Goal: Find specific page/section: Find specific page/section

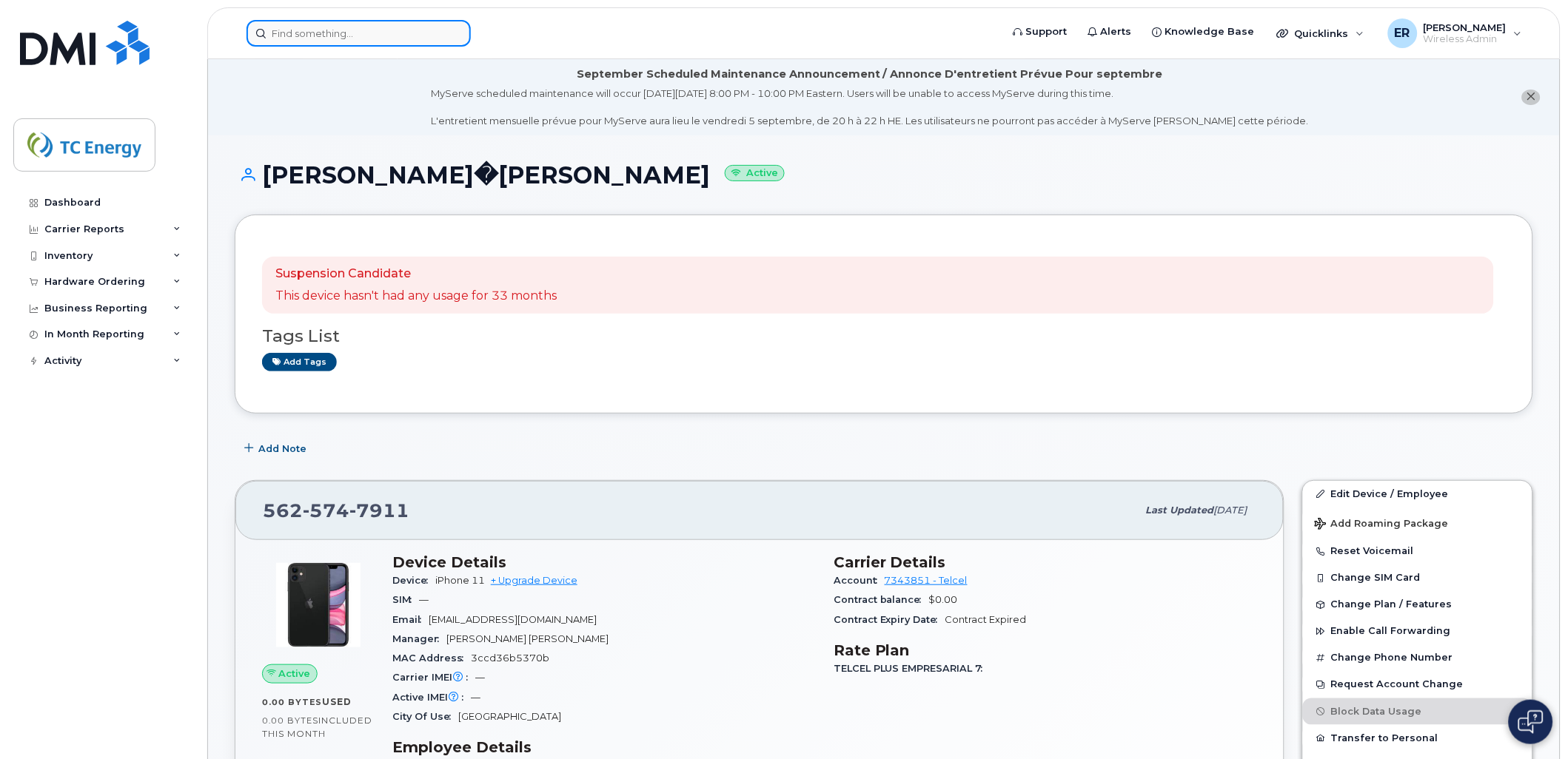
click at [390, 41] on input at bounding box center [359, 33] width 224 height 27
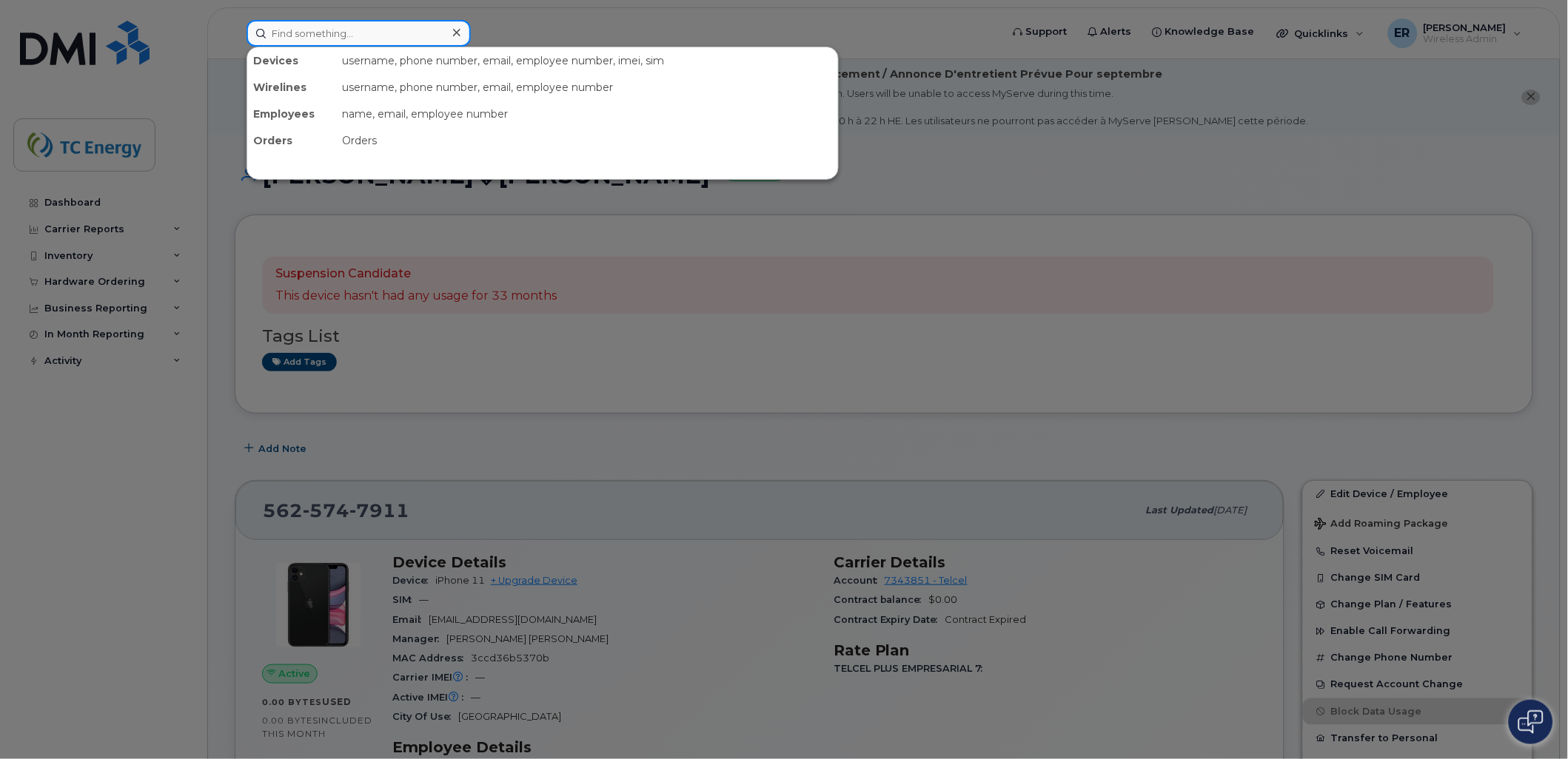
paste input "5545668988"
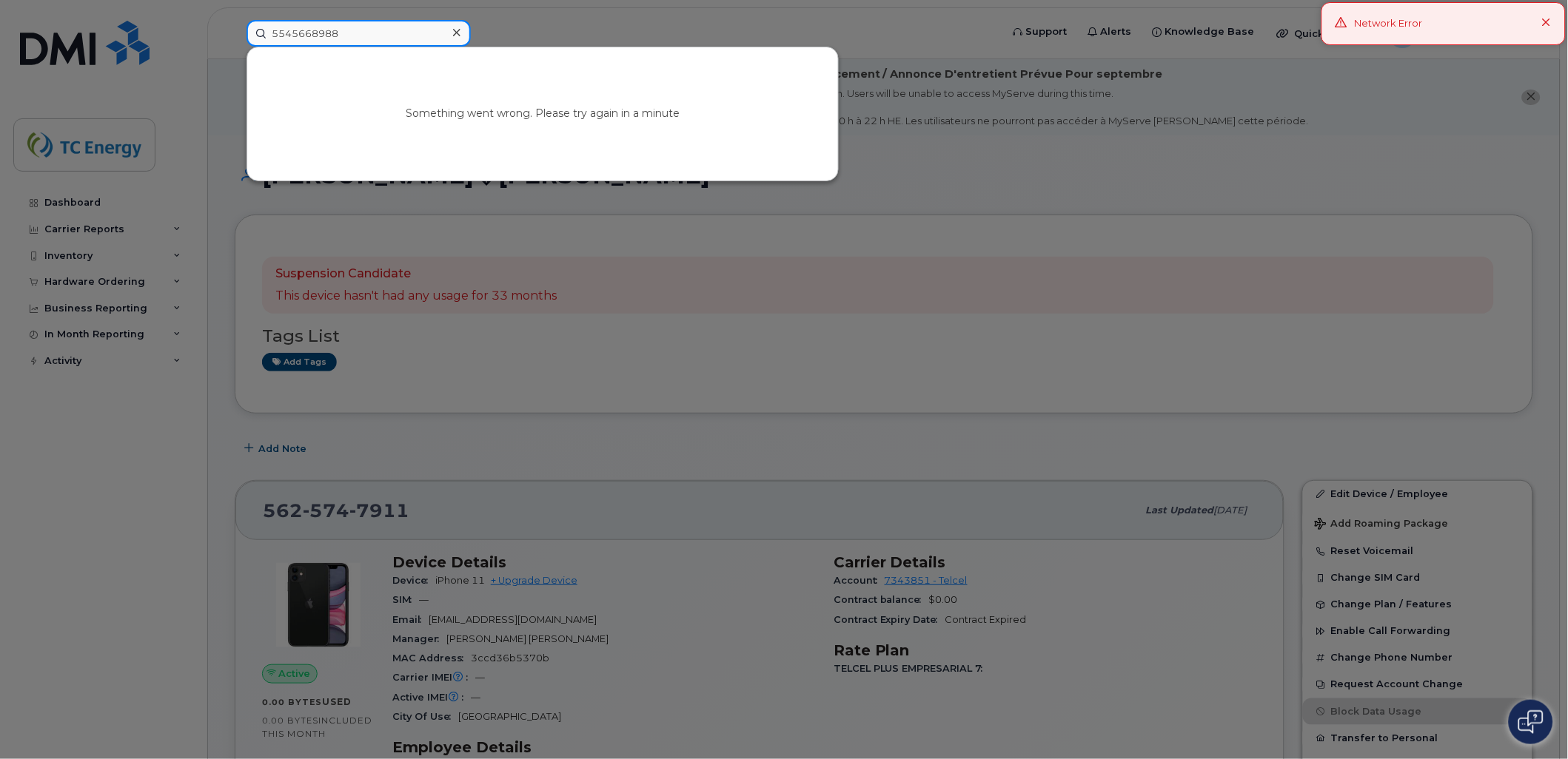
drag, startPoint x: 370, startPoint y: 40, endPoint x: 181, endPoint y: 36, distance: 189.0
type input "5"
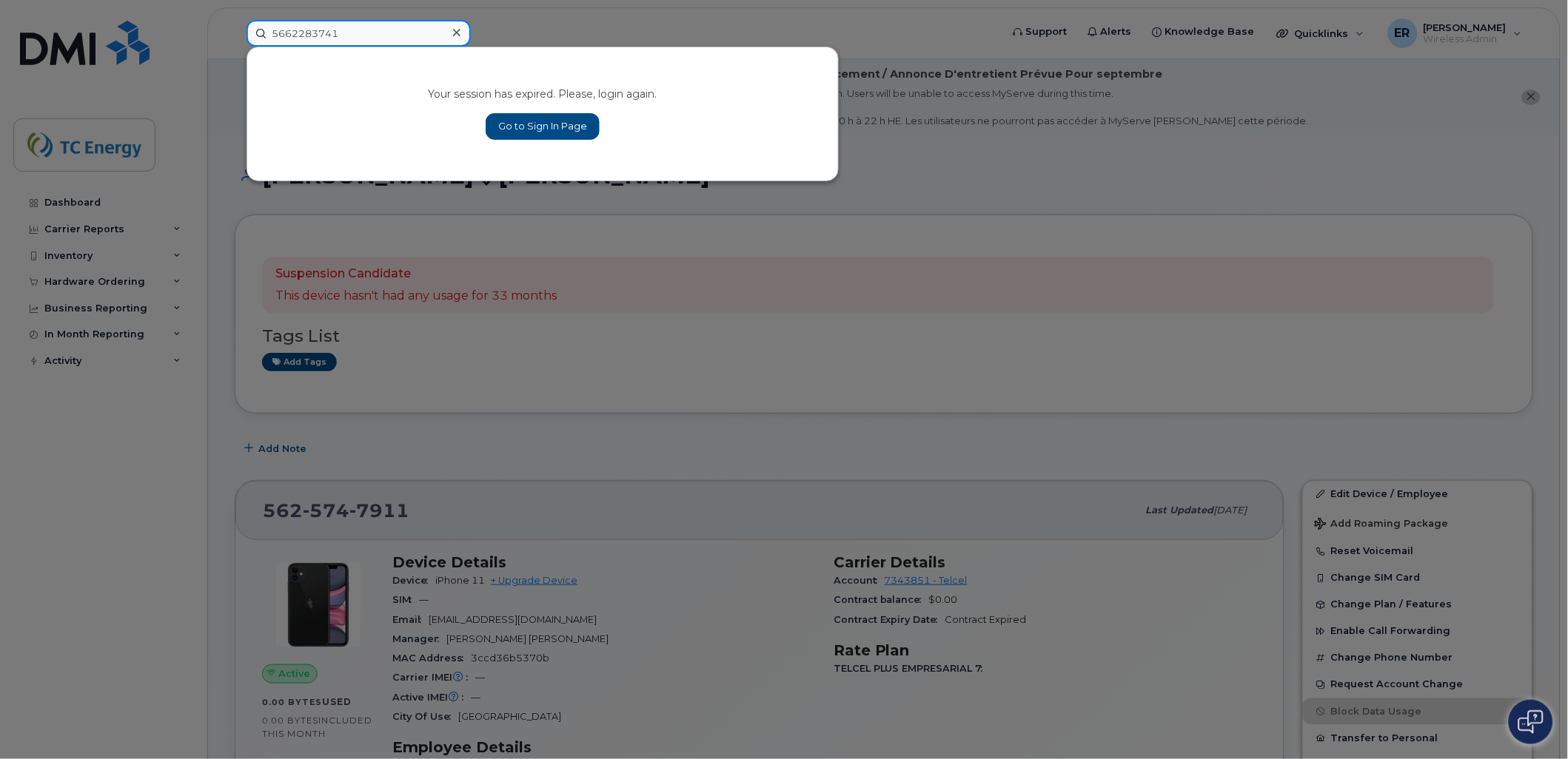
type input "5662283741"
click at [62, 151] on div at bounding box center [784, 379] width 1568 height 759
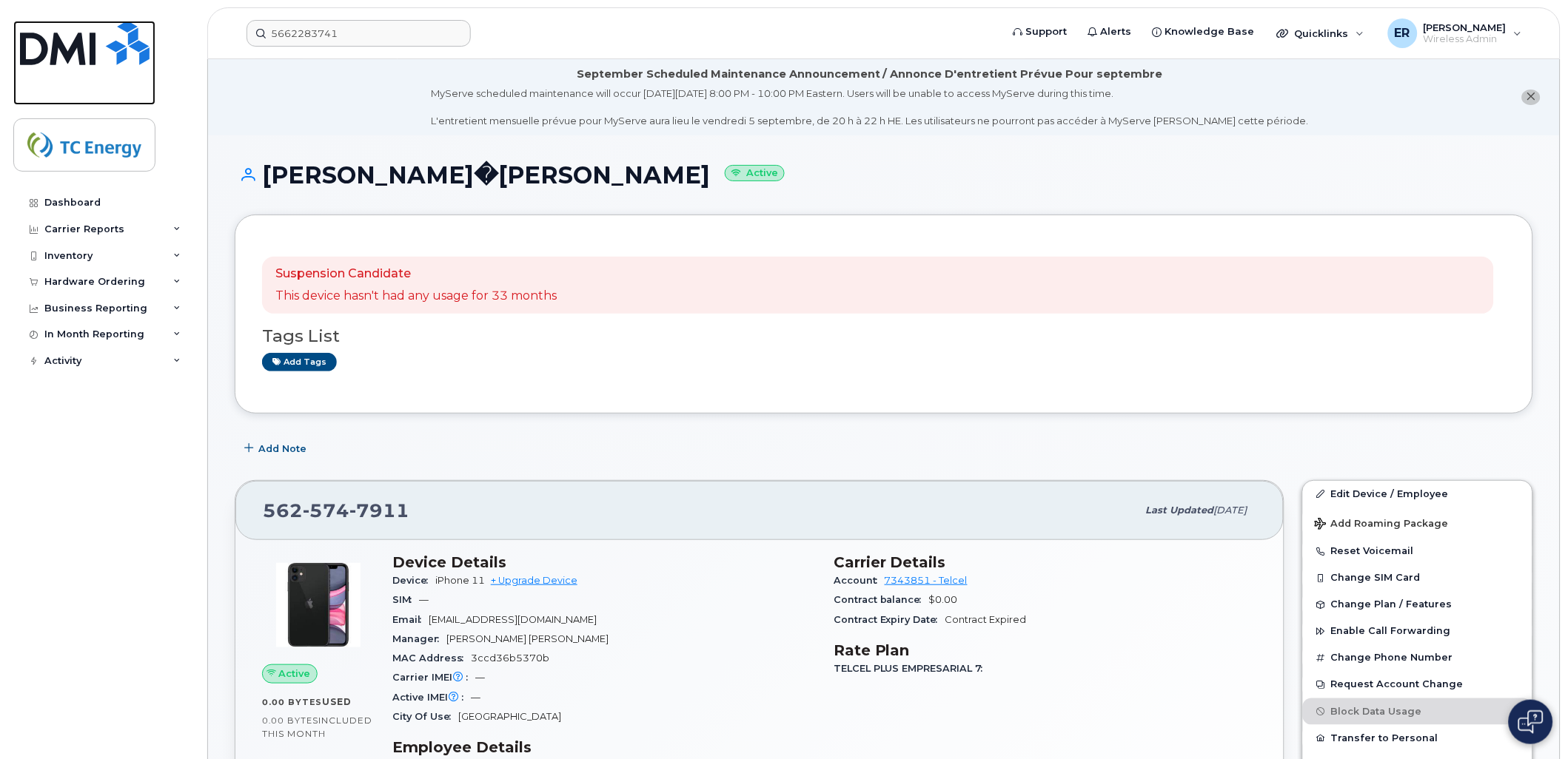
click at [27, 43] on img at bounding box center [84, 43] width 129 height 44
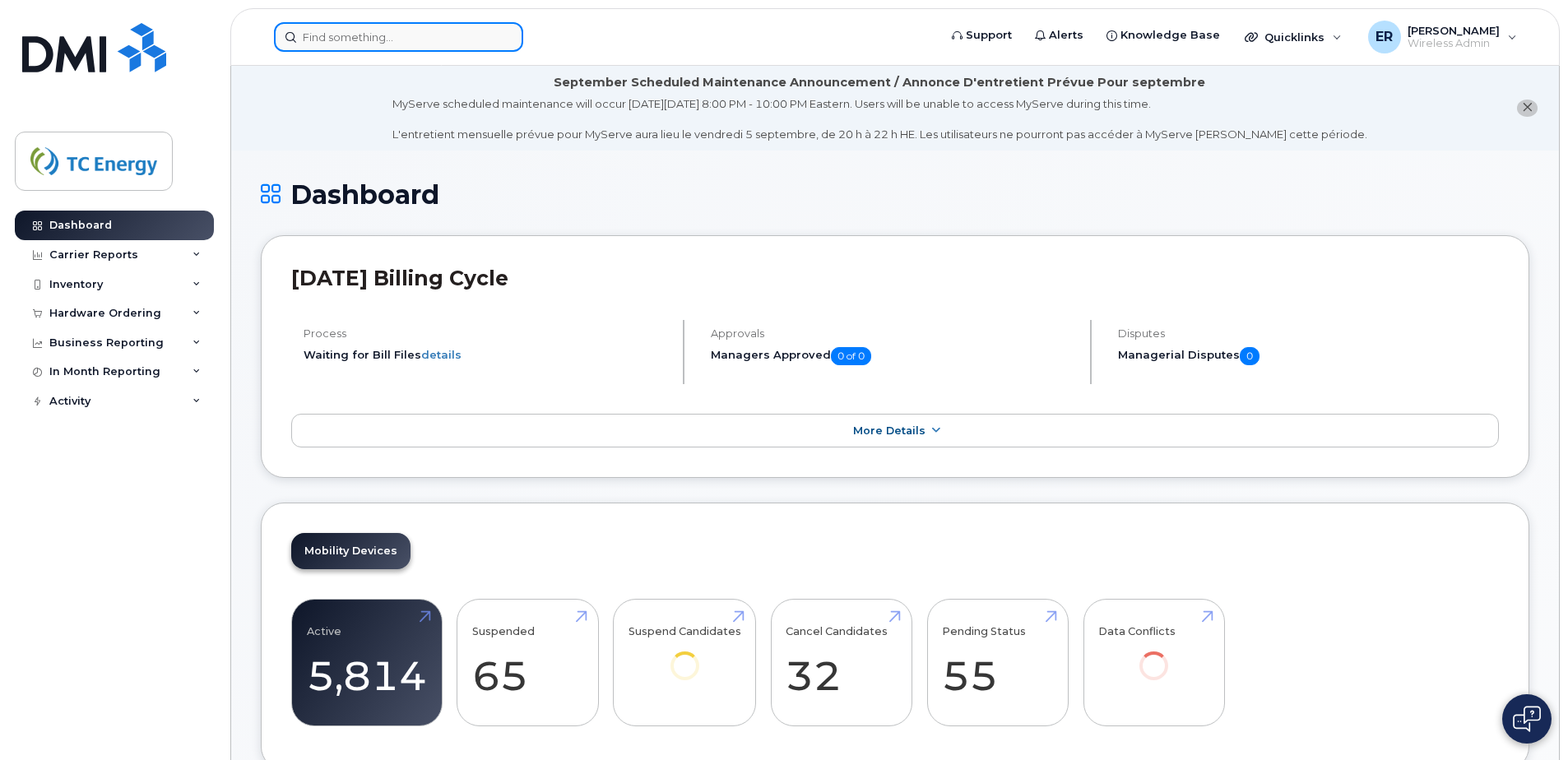
click at [374, 46] on input at bounding box center [398, 36] width 249 height 29
paste input "5545668988"
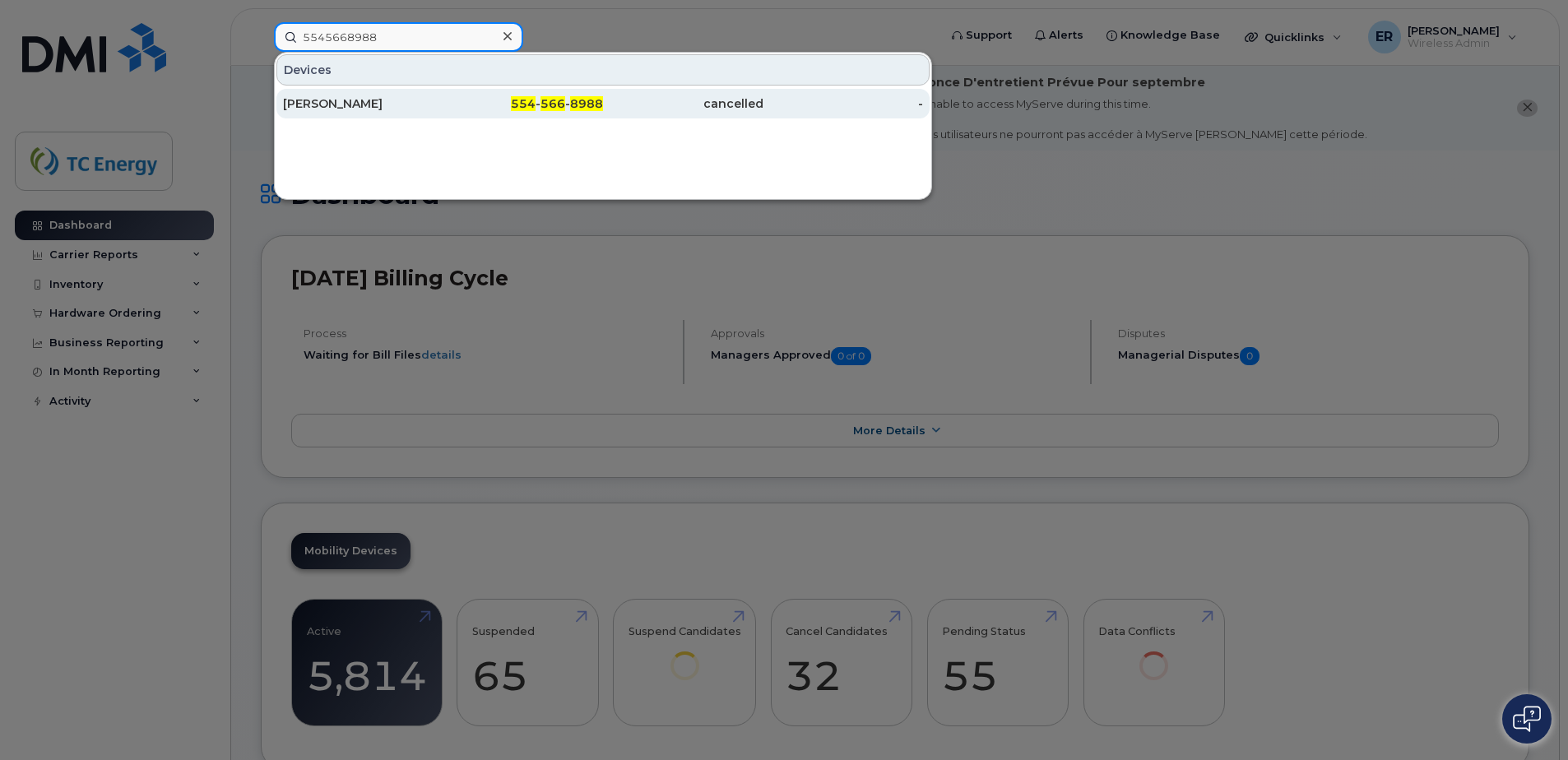
type input "5545668988"
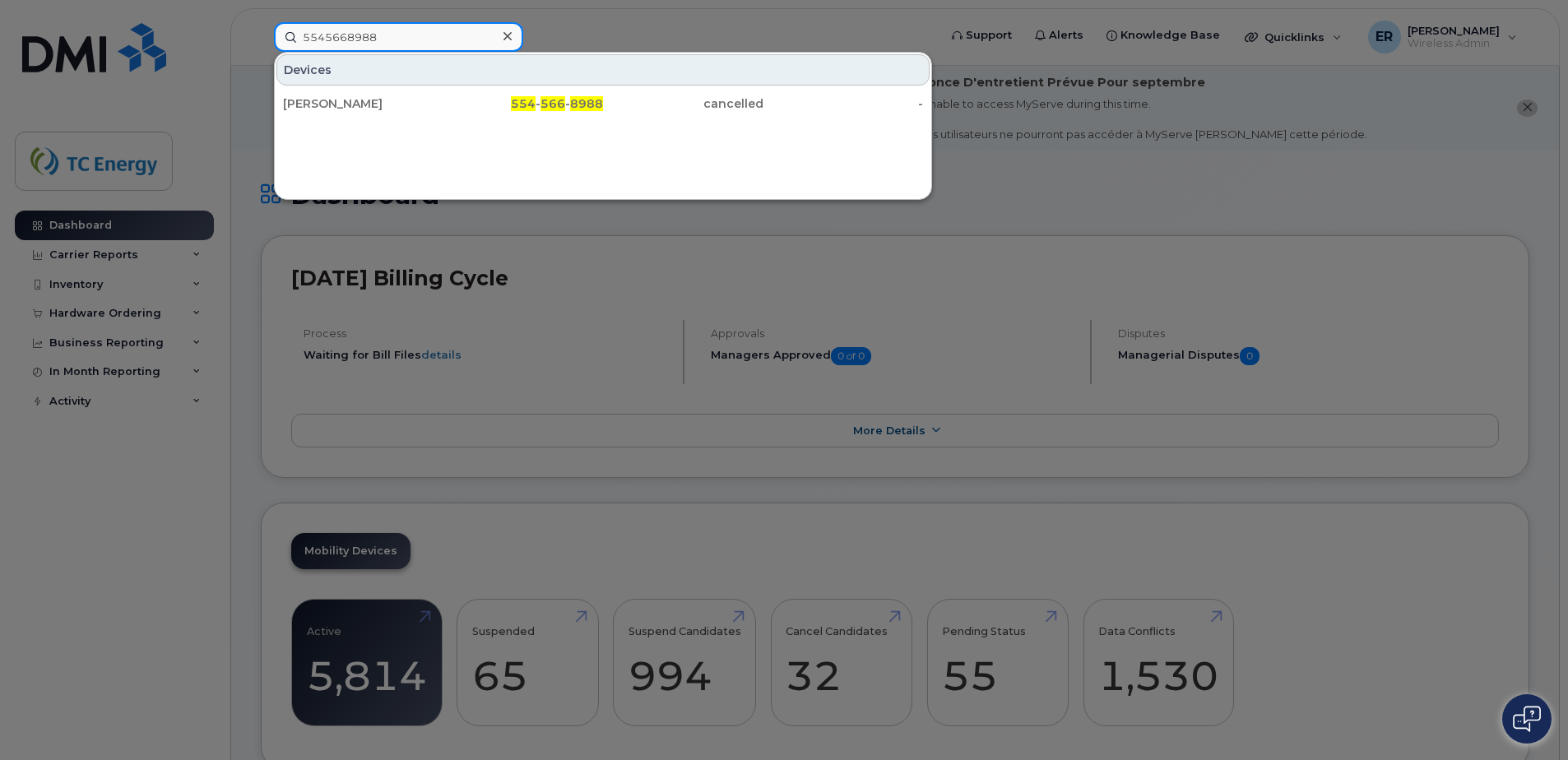
drag, startPoint x: 388, startPoint y: 34, endPoint x: 225, endPoint y: 45, distance: 163.4
click at [261, 45] on div "5545668988 Devices Wilmer Henrique Sanchez 554 - 566 - 8988 cancelled -" at bounding box center [600, 36] width 679 height 29
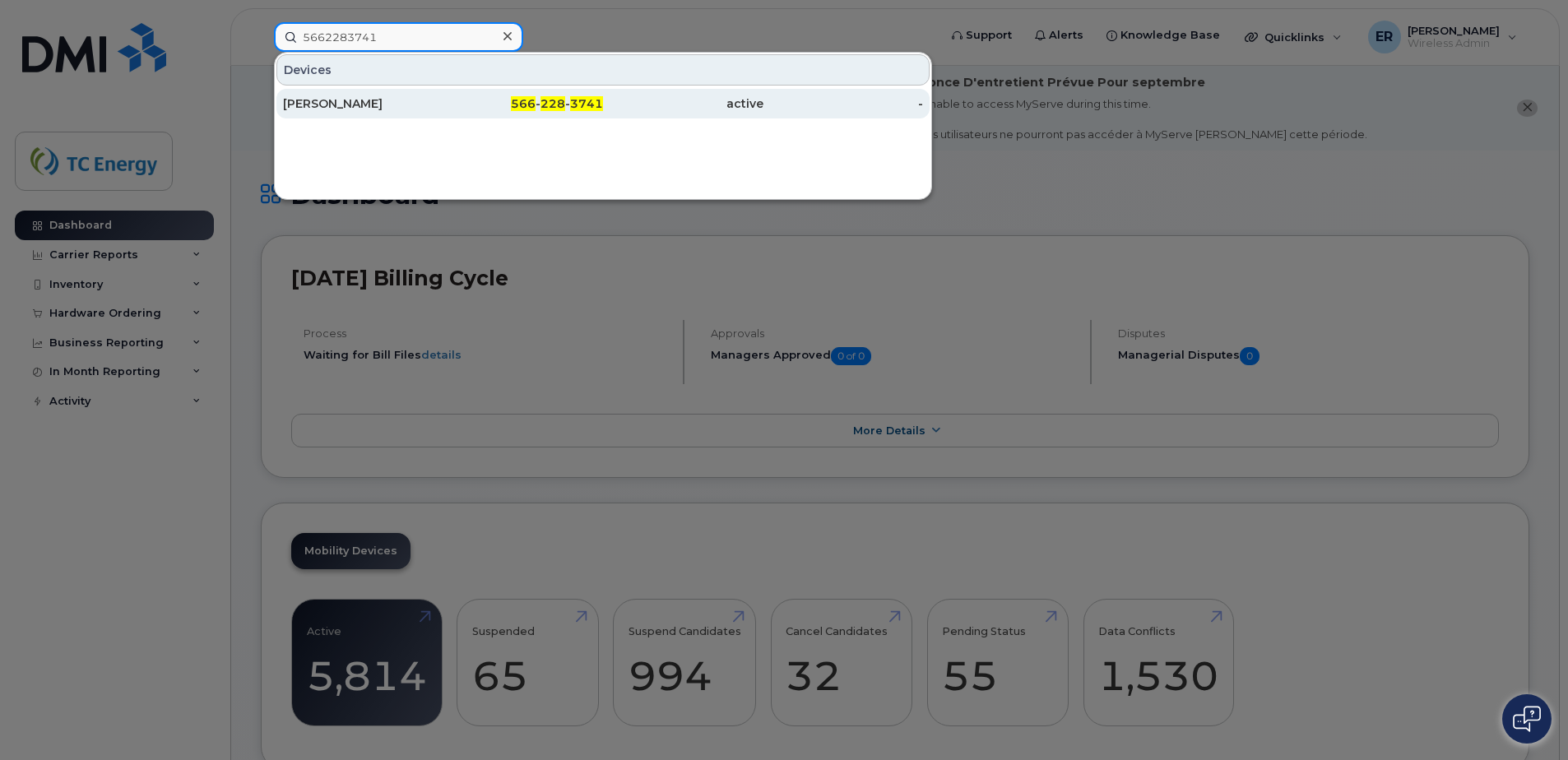
type input "5662283741"
click at [399, 99] on div "[PERSON_NAME]" at bounding box center [363, 103] width 161 height 16
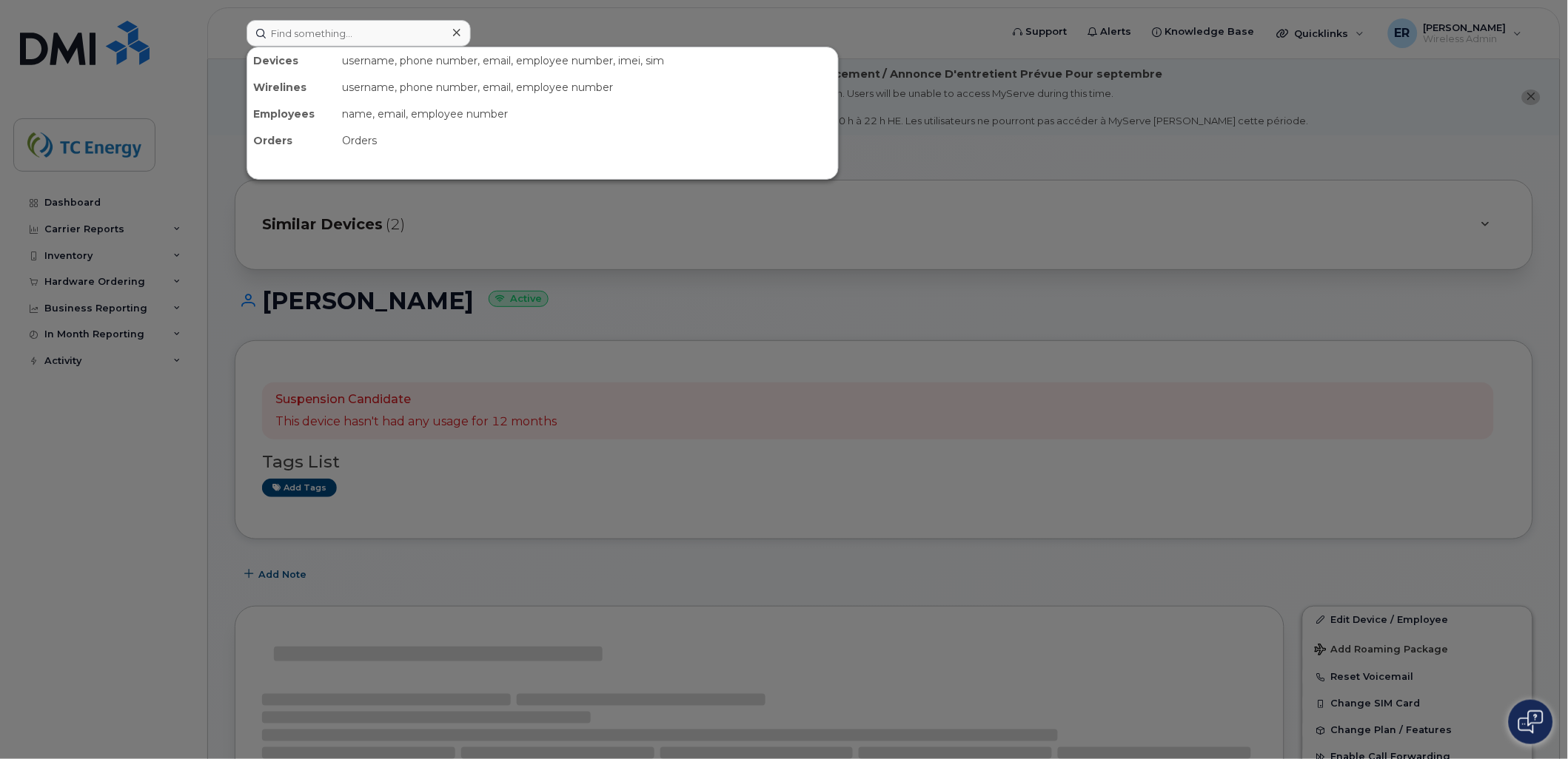
drag, startPoint x: 523, startPoint y: 452, endPoint x: 508, endPoint y: 436, distance: 21.9
click at [526, 447] on div at bounding box center [784, 379] width 1568 height 759
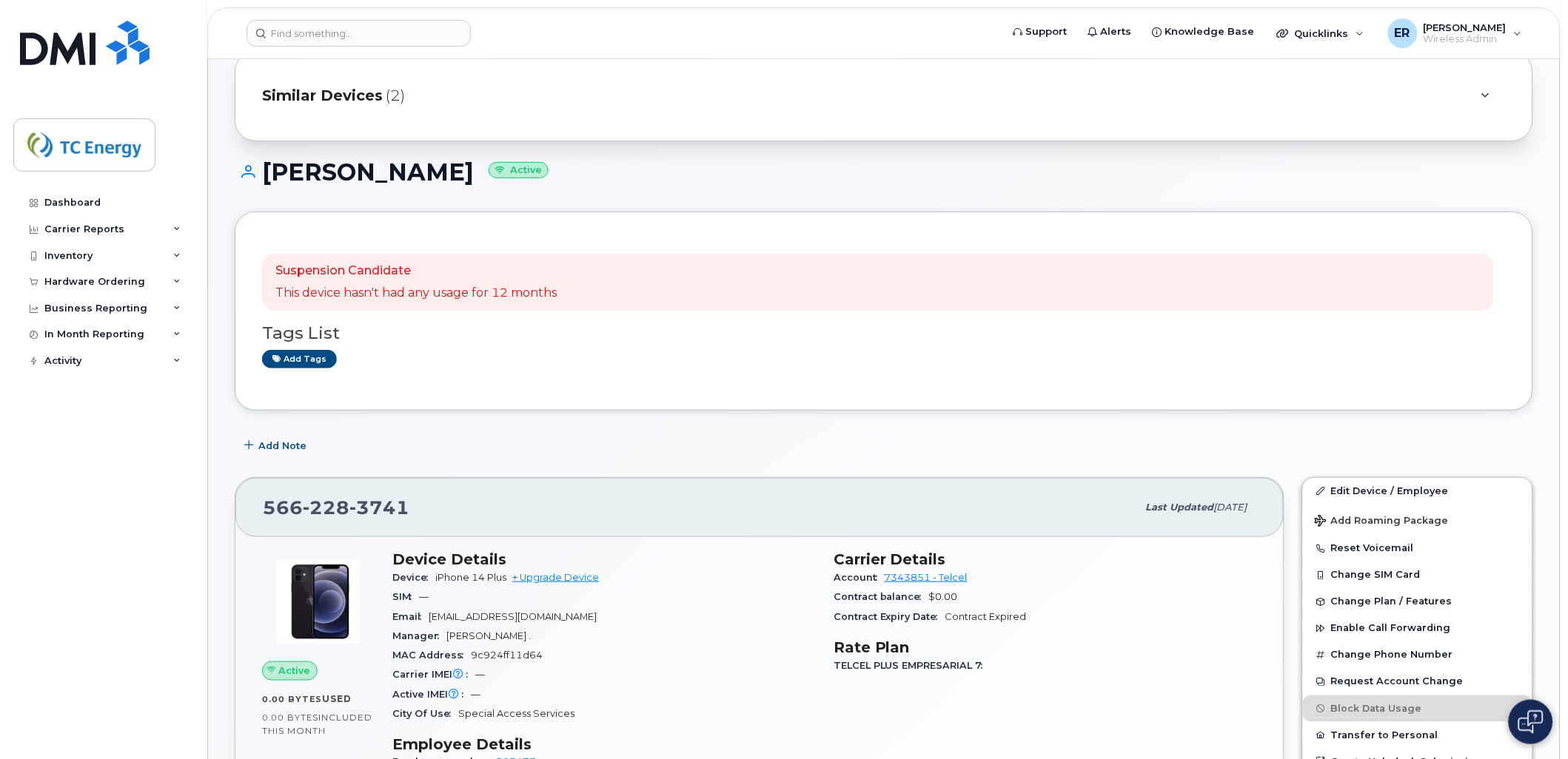
scroll to position [329, 0]
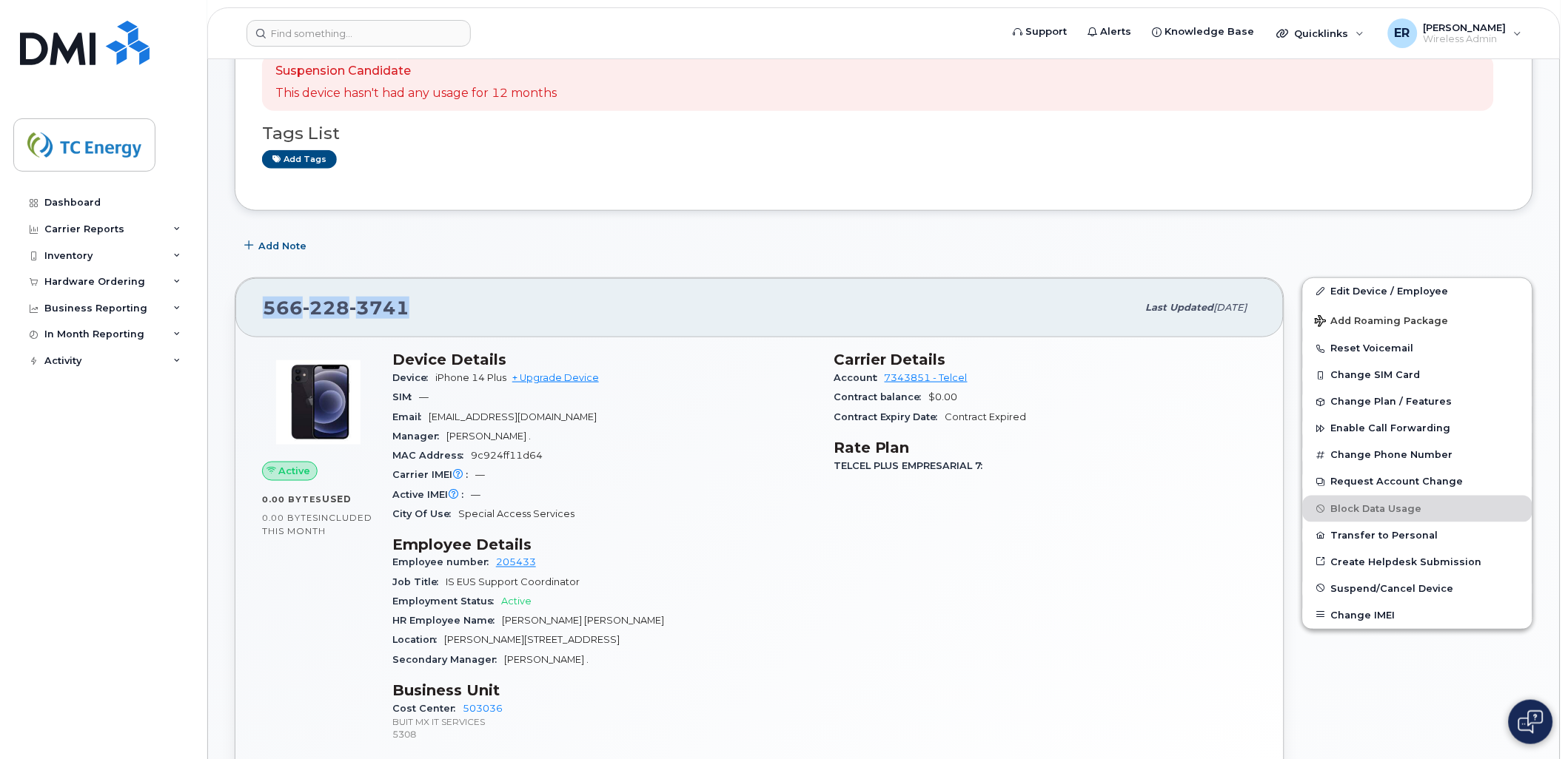
drag, startPoint x: 406, startPoint y: 300, endPoint x: 227, endPoint y: 308, distance: 179.2
click at [227, 308] on div "[PHONE_NUMBER] Last updated [DATE] Active 0.00 Bytes  used 0.00 Bytes  included…" at bounding box center [759, 551] width 1067 height 565
copy span "[PHONE_NUMBER]"
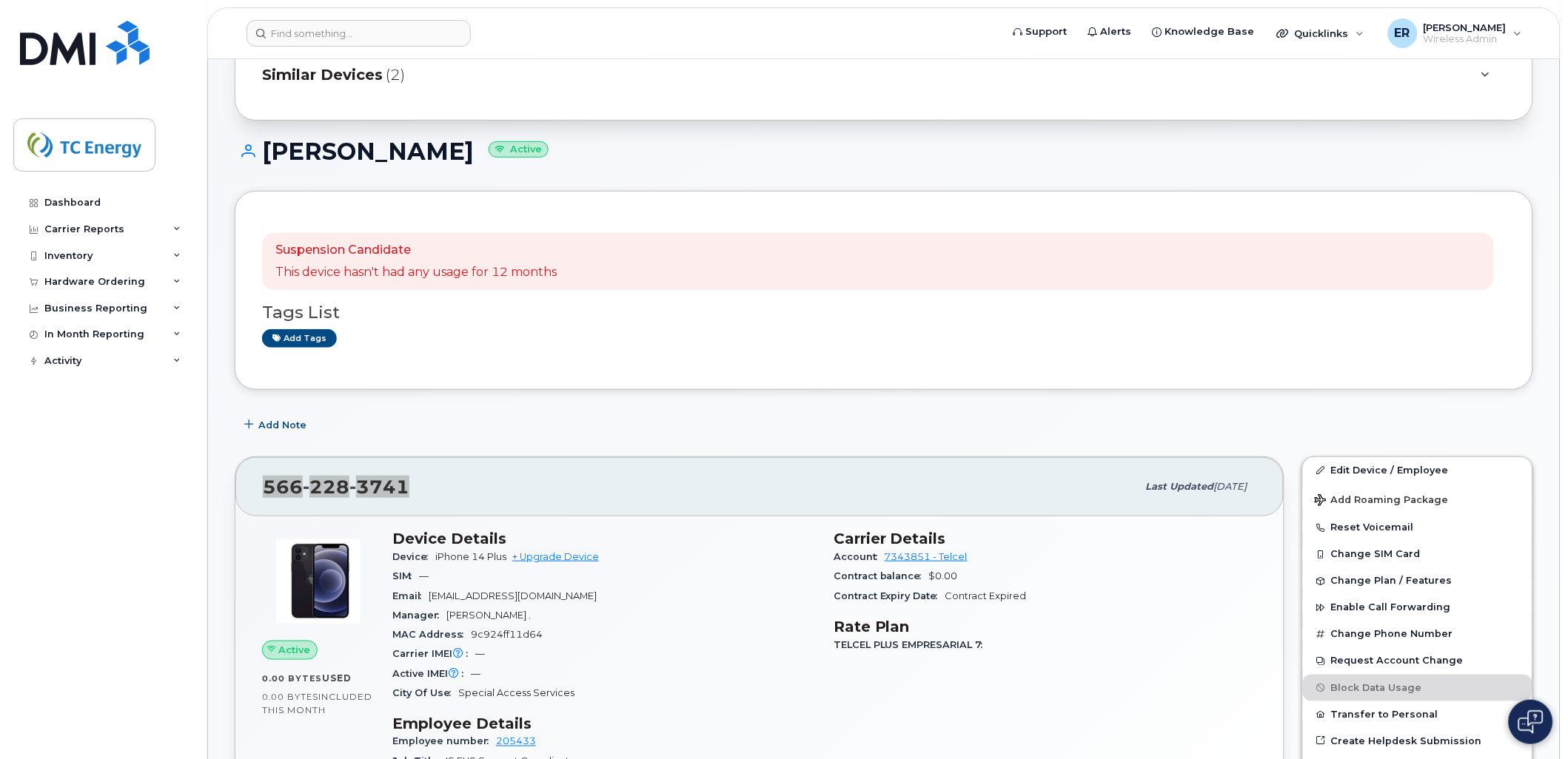
scroll to position [0, 0]
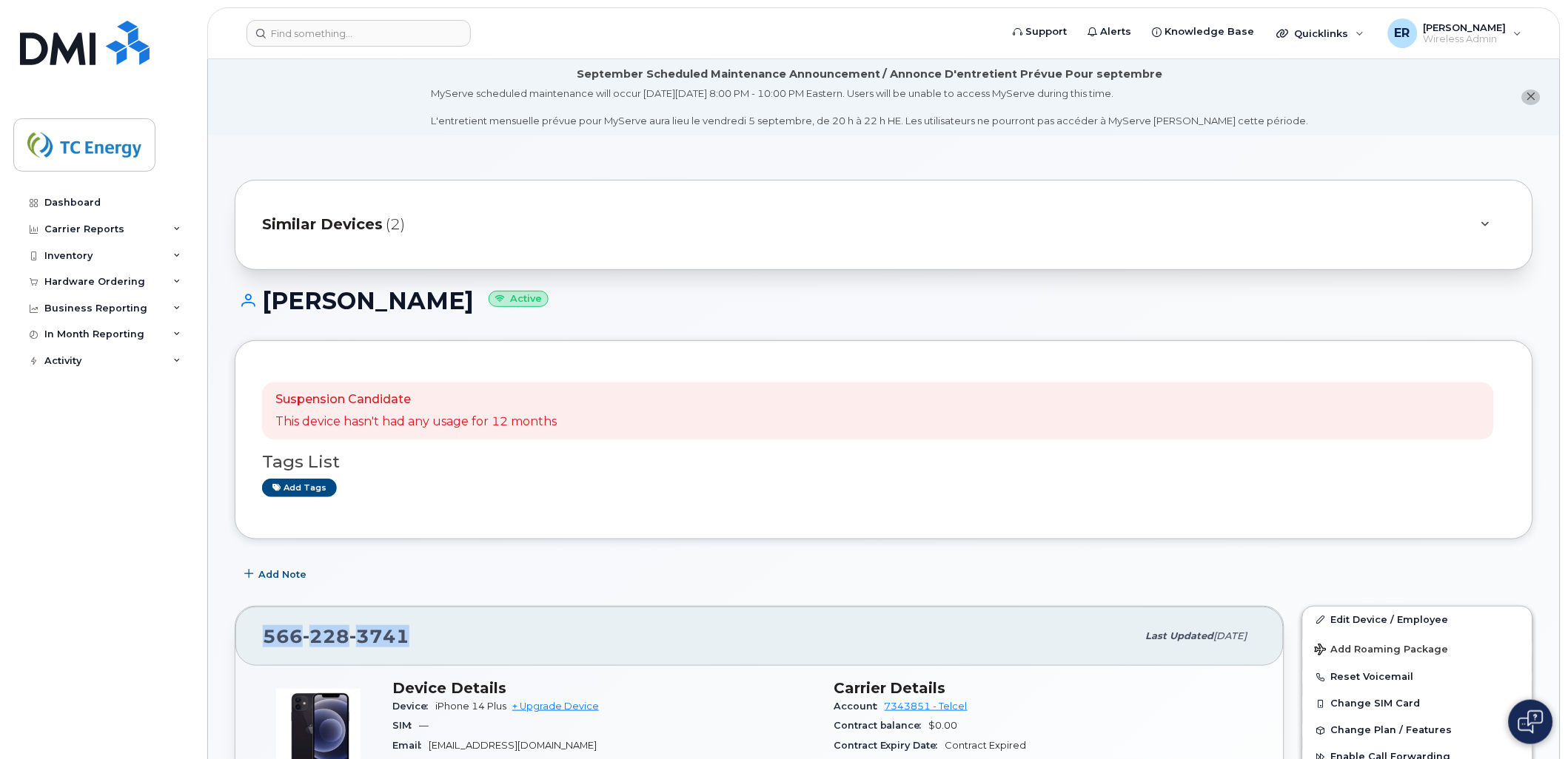
drag, startPoint x: 586, startPoint y: 478, endPoint x: 611, endPoint y: 499, distance: 32.6
click at [601, 489] on div "Add tags" at bounding box center [877, 489] width 1232 height 19
